Goal: Task Accomplishment & Management: Use online tool/utility

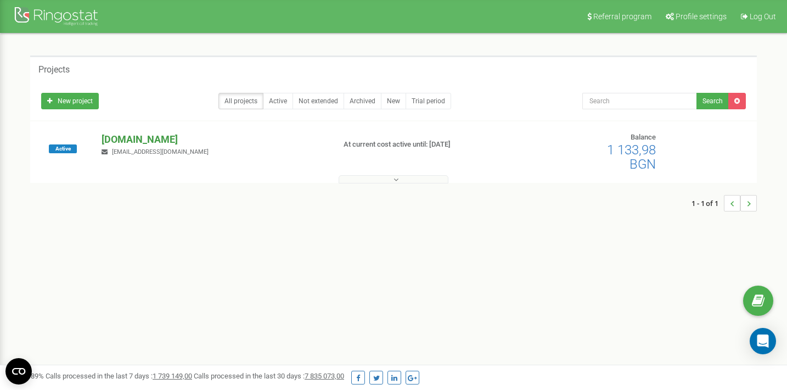
click at [133, 137] on p "[DOMAIN_NAME]" at bounding box center [214, 139] width 224 height 14
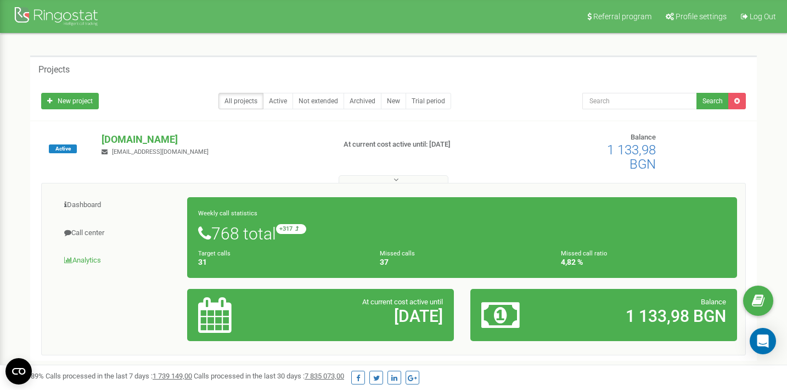
click at [94, 260] on link "Analytics" at bounding box center [119, 260] width 138 height 27
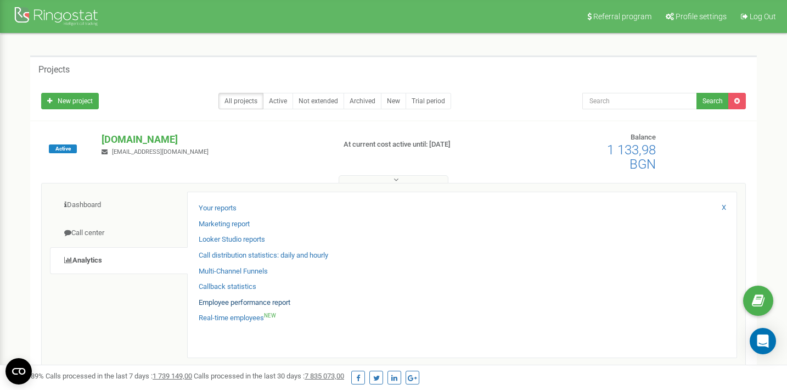
click at [227, 300] on link "Employee performance report" at bounding box center [245, 303] width 92 height 10
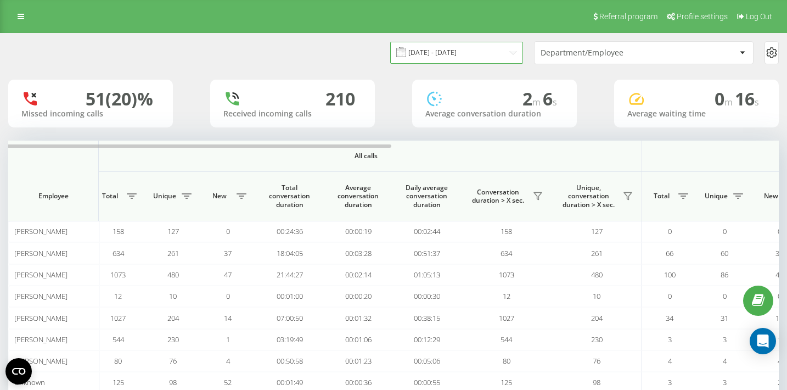
click at [497, 49] on input "19.08.2025 - 19.09.2025" at bounding box center [456, 52] width 133 height 21
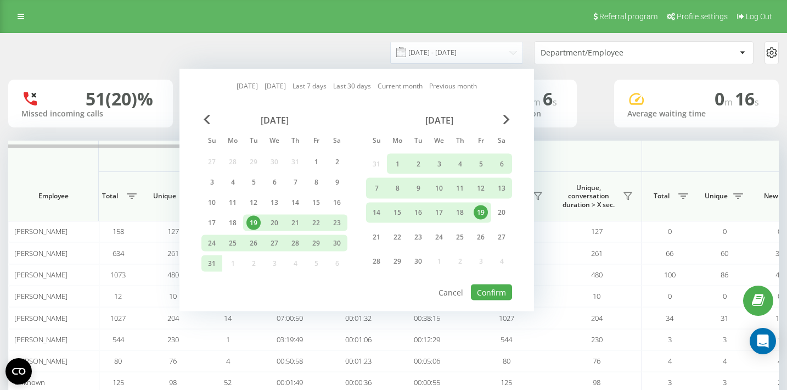
click at [481, 212] on div "19" at bounding box center [481, 212] width 14 height 14
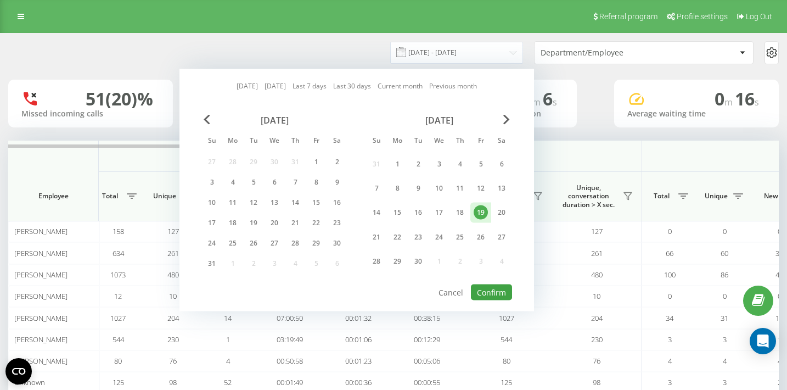
click at [497, 293] on button "Confirm" at bounding box center [491, 292] width 41 height 16
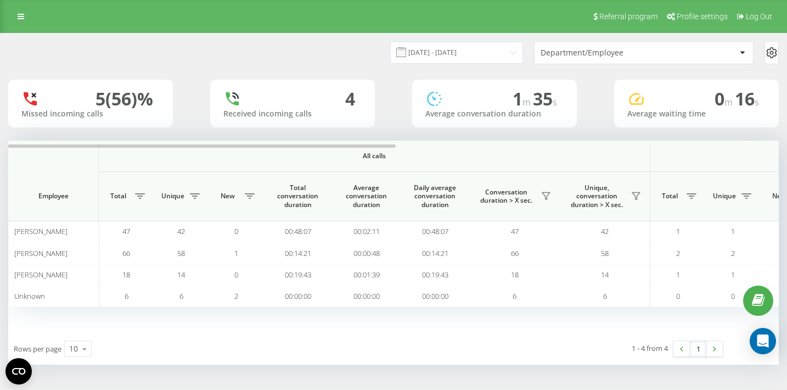
click at [314, 315] on div "All calls Incoming calls Outbound calls Employee Total Unique New Total convers…" at bounding box center [393, 237] width 771 height 192
click at [499, 53] on input "19.09.2025 - 19.09.2025" at bounding box center [456, 52] width 133 height 21
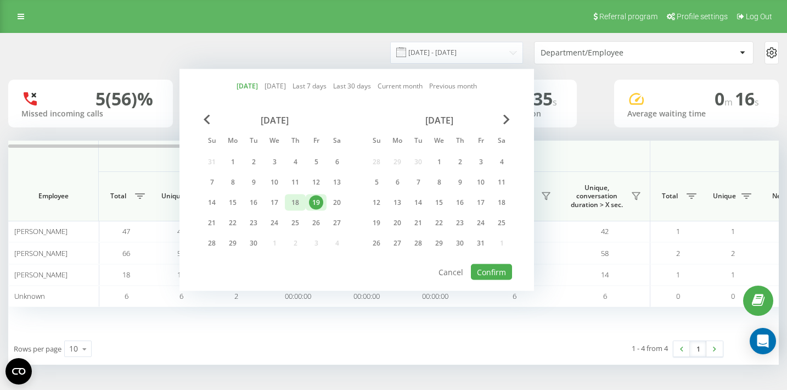
click at [297, 202] on div "18" at bounding box center [295, 202] width 14 height 14
click at [482, 272] on button "Confirm" at bounding box center [491, 272] width 41 height 16
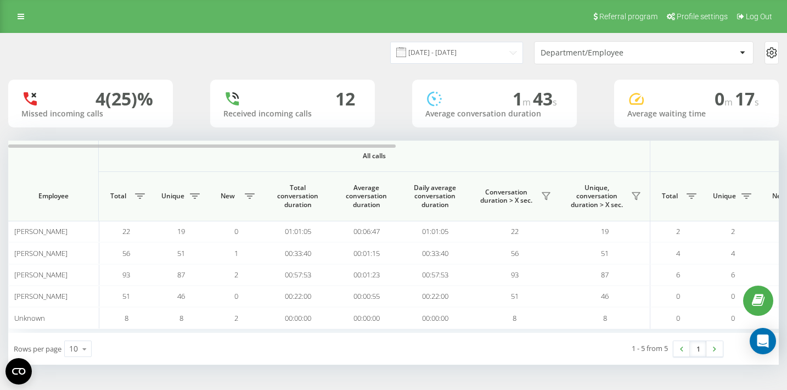
click at [583, 51] on div "Department/Employee" at bounding box center [606, 52] width 131 height 9
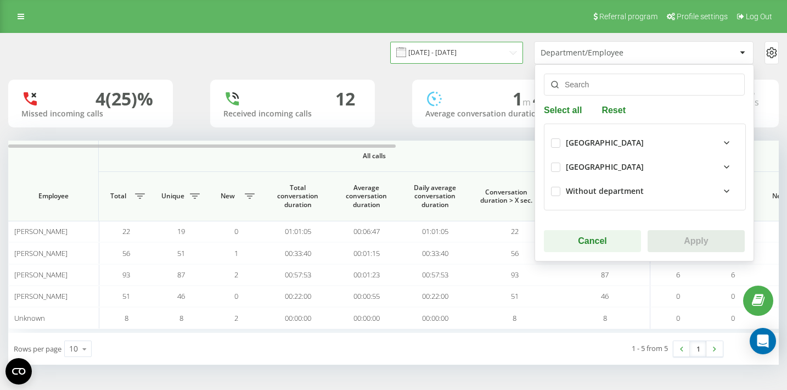
click at [479, 57] on input "18.09.2025 - 18.09.2025" at bounding box center [456, 52] width 133 height 21
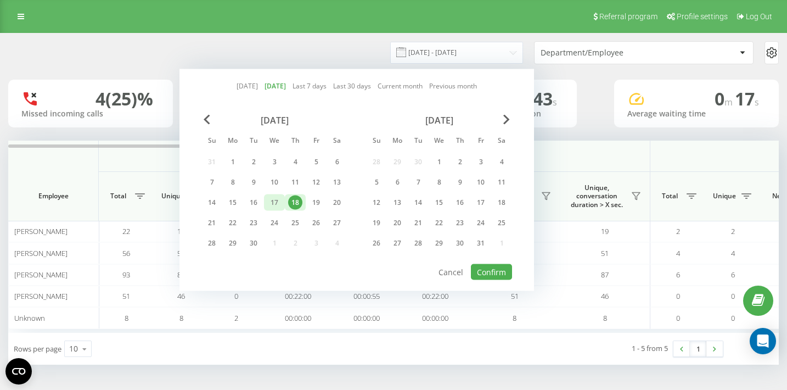
click at [272, 205] on div "17" at bounding box center [274, 202] width 14 height 14
click at [501, 272] on button "Confirm" at bounding box center [491, 272] width 41 height 16
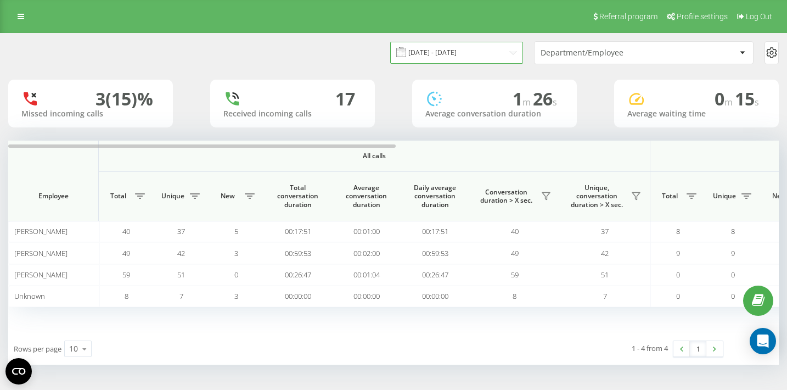
click at [462, 51] on input "17.09.2025 - 17.09.2025" at bounding box center [456, 52] width 133 height 21
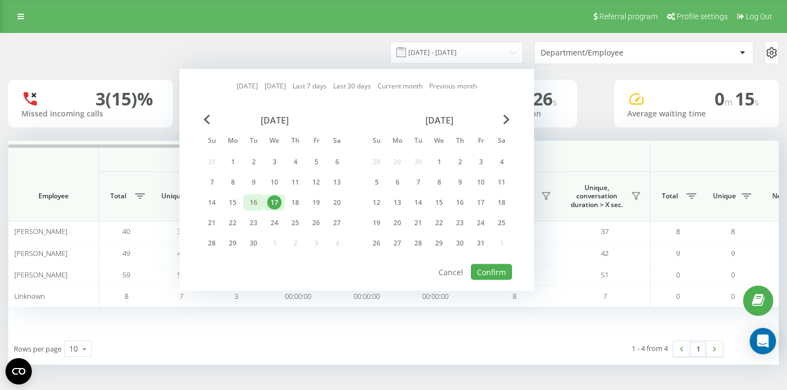
click at [248, 202] on div "16" at bounding box center [254, 202] width 14 height 14
click at [492, 270] on button "Confirm" at bounding box center [491, 272] width 41 height 16
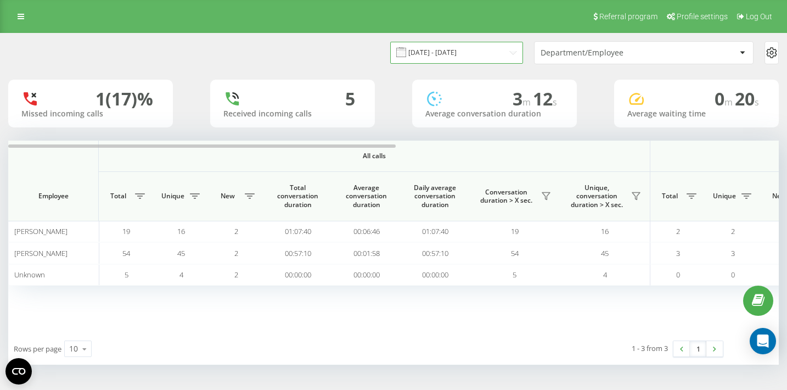
click at [501, 52] on input "16.09.2025 - 16.09.2025" at bounding box center [456, 52] width 133 height 21
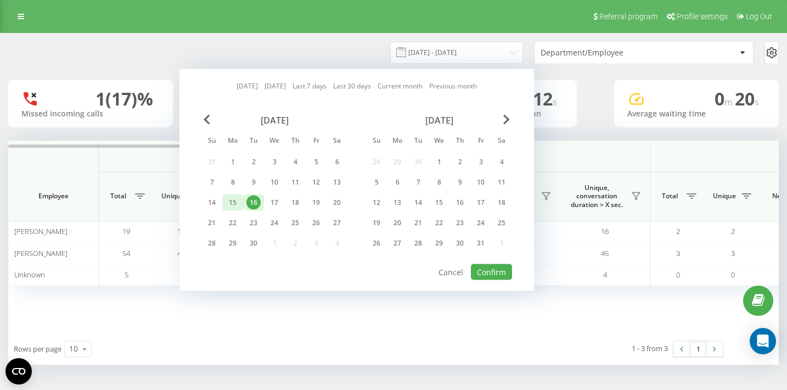
click at [232, 205] on div "15" at bounding box center [233, 202] width 14 height 14
click at [489, 273] on button "Confirm" at bounding box center [491, 272] width 41 height 16
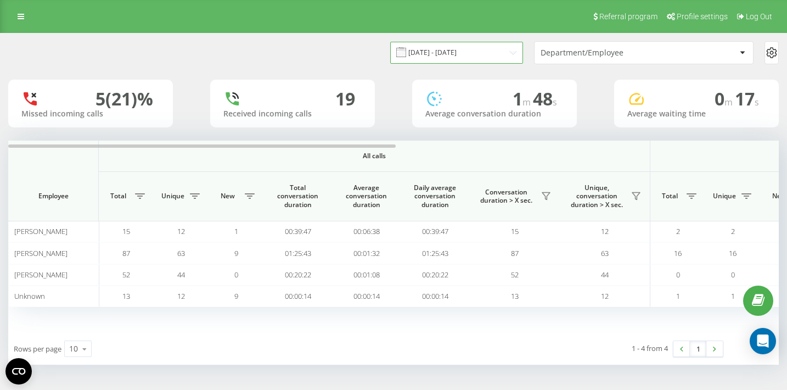
click at [480, 49] on input "15.09.2025 - 15.09.2025" at bounding box center [456, 52] width 133 height 21
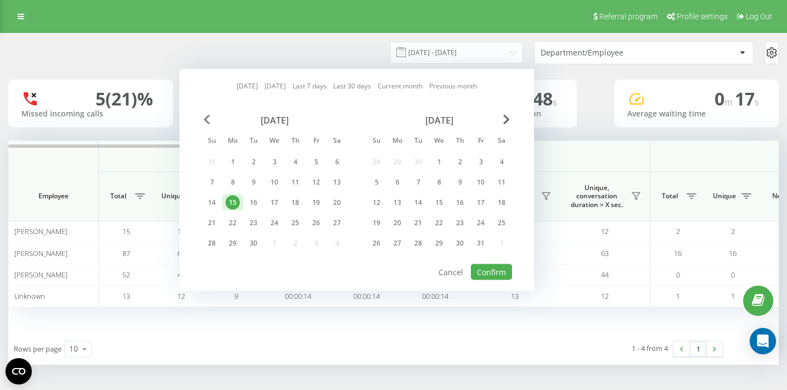
click at [209, 120] on span "Previous Month" at bounding box center [207, 120] width 7 height 10
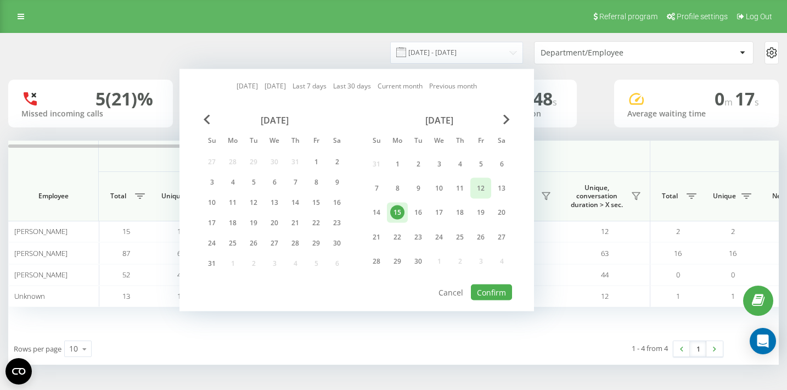
click at [482, 184] on div "12" at bounding box center [481, 188] width 14 height 14
click at [496, 292] on button "Confirm" at bounding box center [491, 292] width 41 height 16
type input "12.09.2025 - 12.09.2025"
